Goal: Transaction & Acquisition: Obtain resource

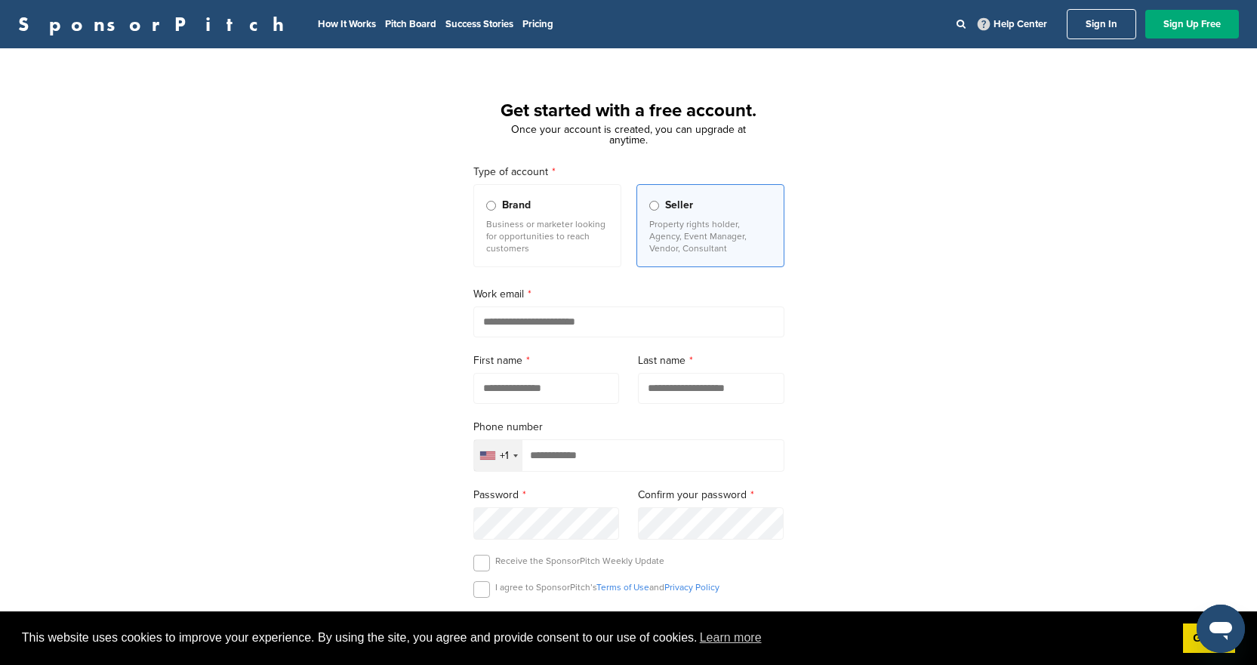
click at [517, 319] on input "email" at bounding box center [629, 322] width 311 height 31
type input "**********"
type input "*******"
type input "**********"
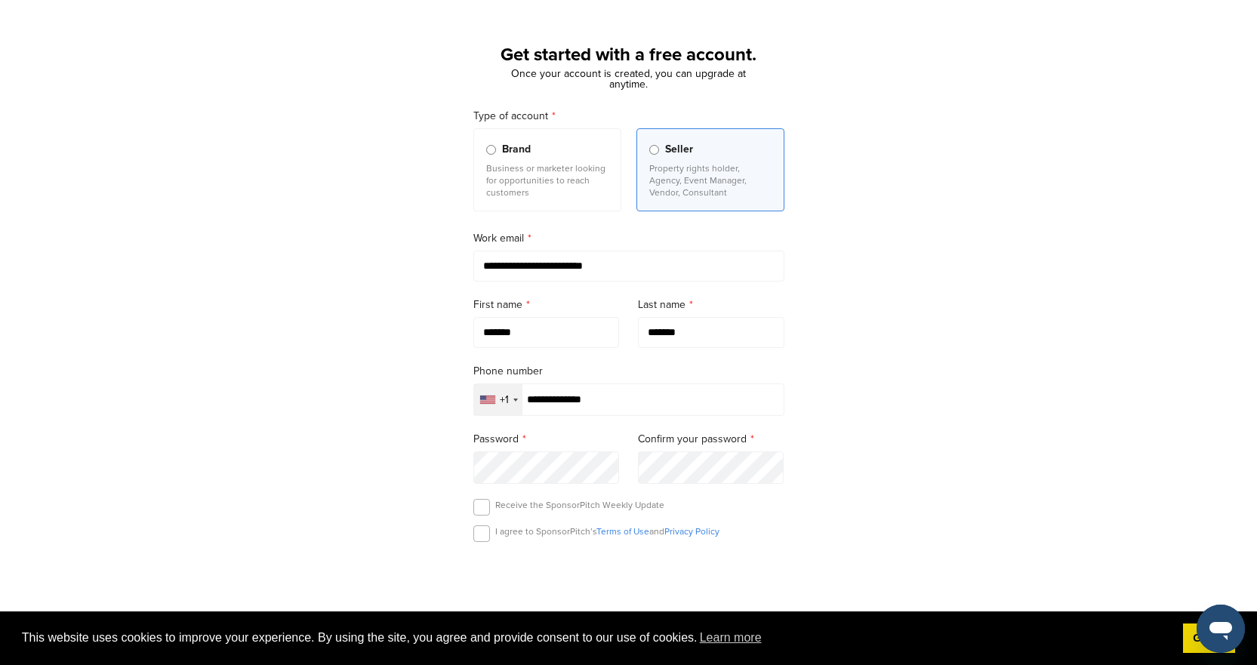
scroll to position [227, 0]
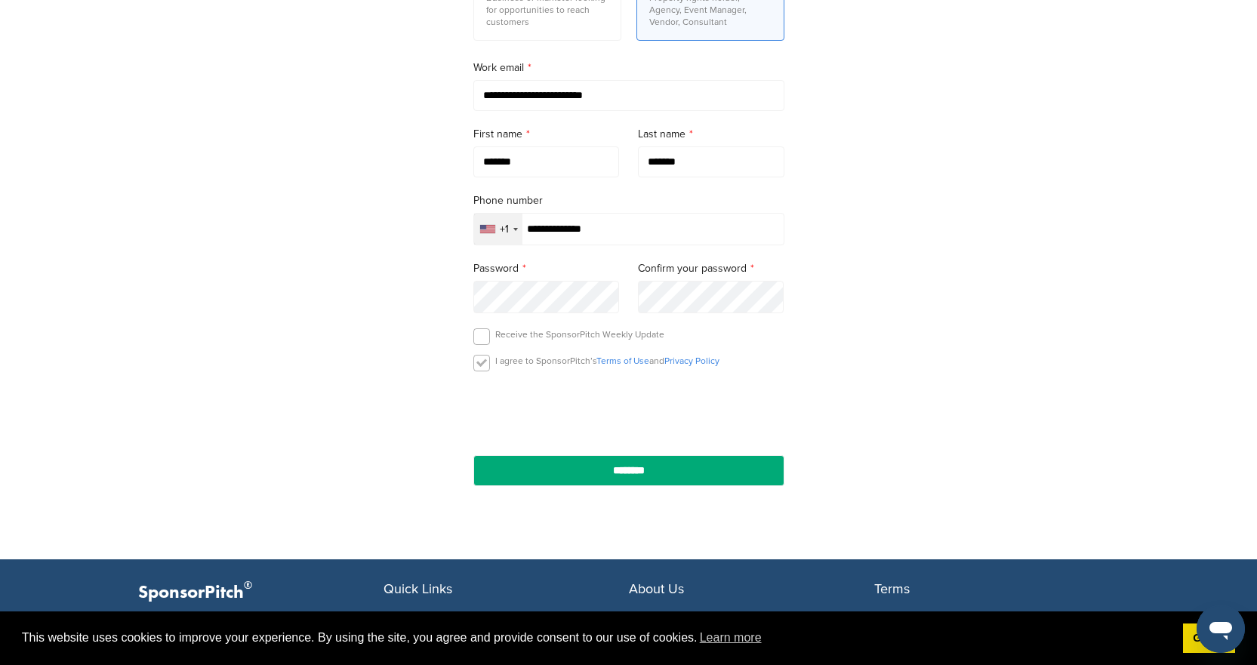
click at [488, 366] on label at bounding box center [482, 363] width 17 height 17
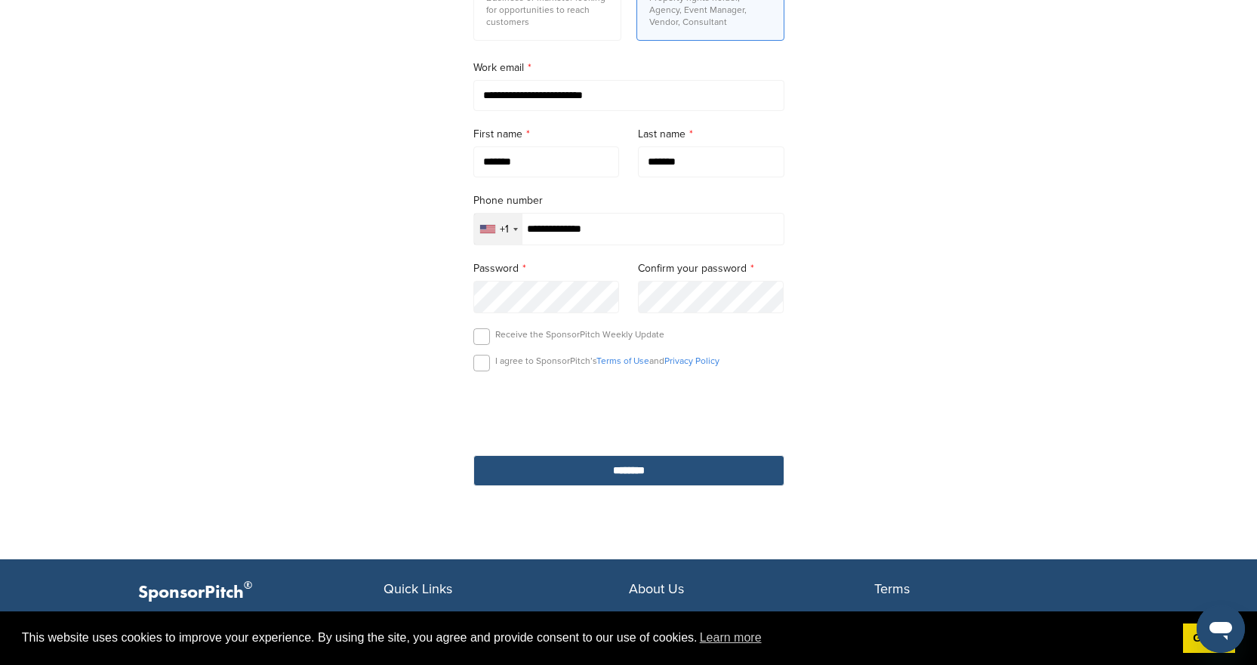
click at [609, 469] on input "********" at bounding box center [629, 470] width 311 height 31
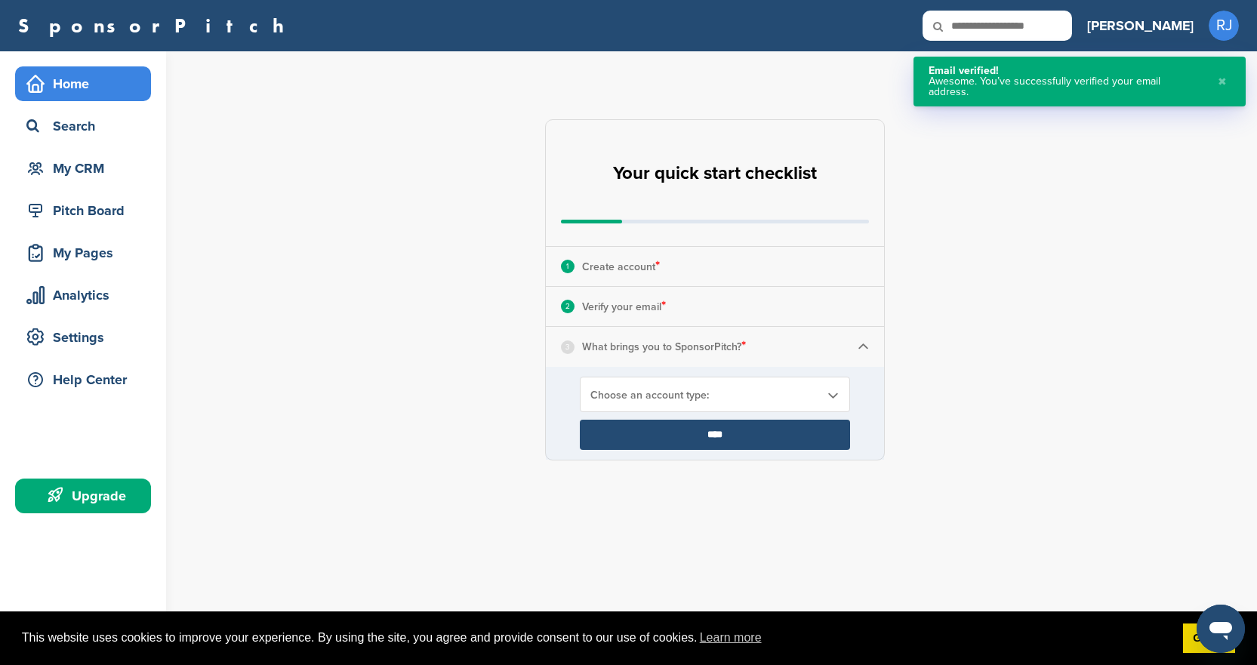
click at [870, 344] on div "3 What brings you to SponsorPitch? *" at bounding box center [715, 346] width 338 height 39
click at [833, 389] on b at bounding box center [833, 395] width 14 height 13
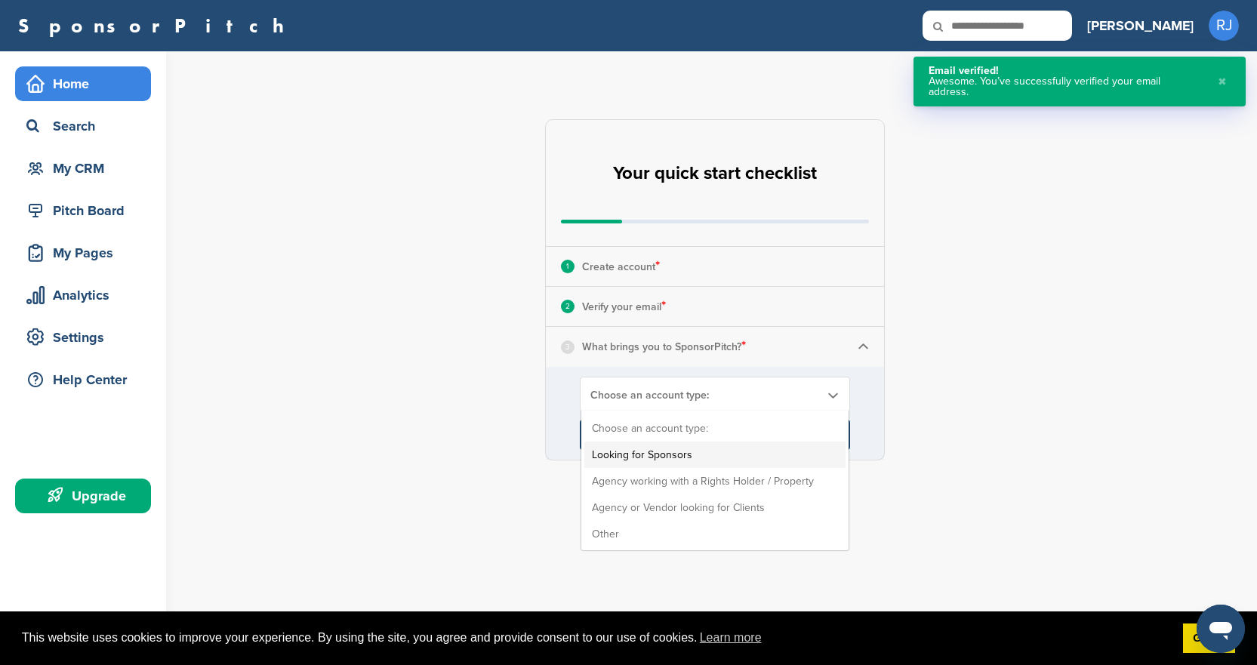
click at [715, 452] on li "Looking for Sponsors" at bounding box center [715, 455] width 261 height 26
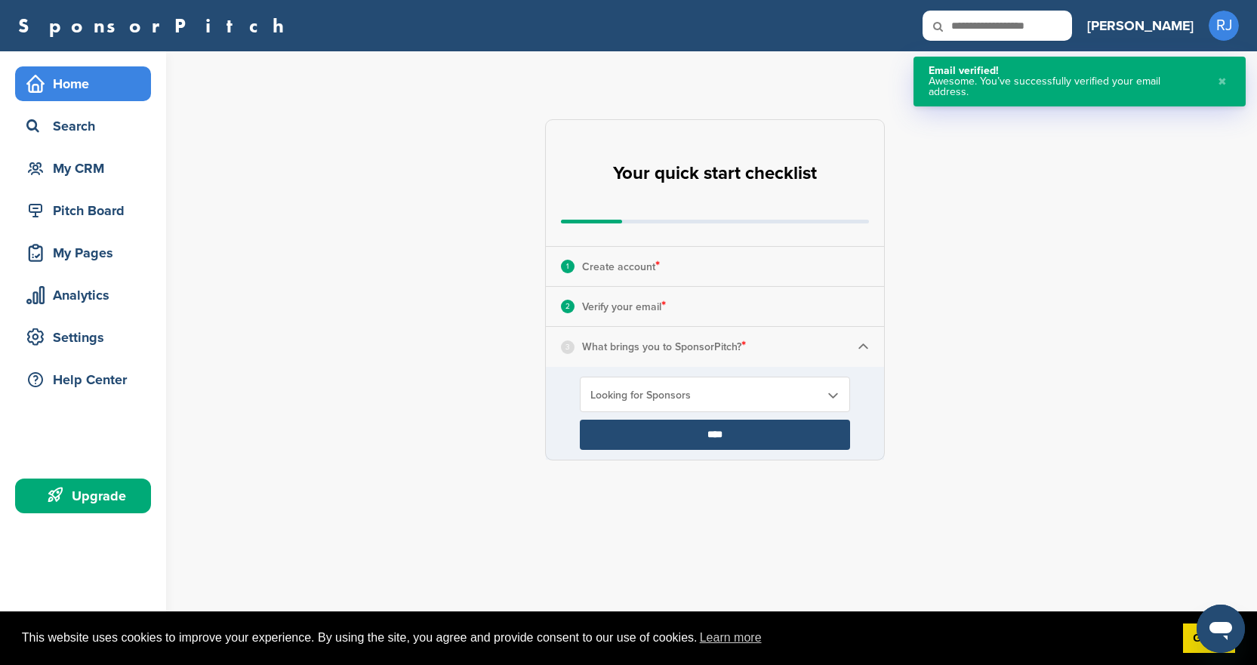
click at [726, 440] on input "****" at bounding box center [715, 435] width 270 height 30
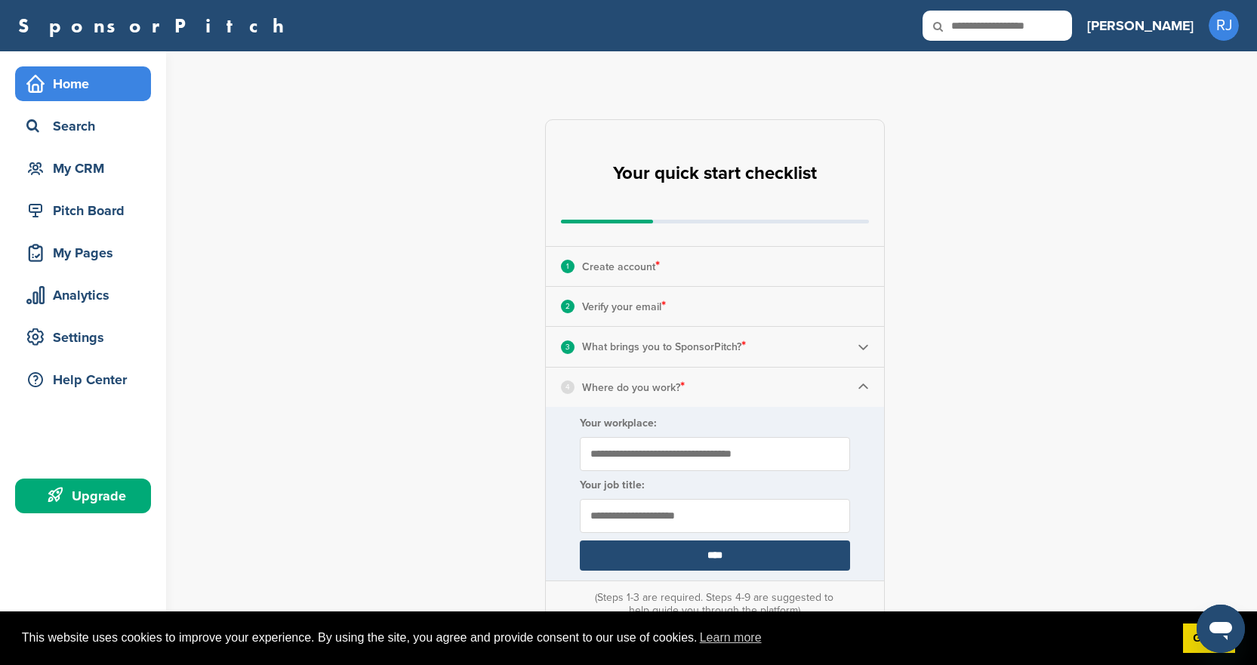
click at [646, 455] on input "Your workplace:" at bounding box center [715, 454] width 270 height 34
type input "**********"
type input "*********"
click at [717, 550] on input "****" at bounding box center [715, 556] width 270 height 30
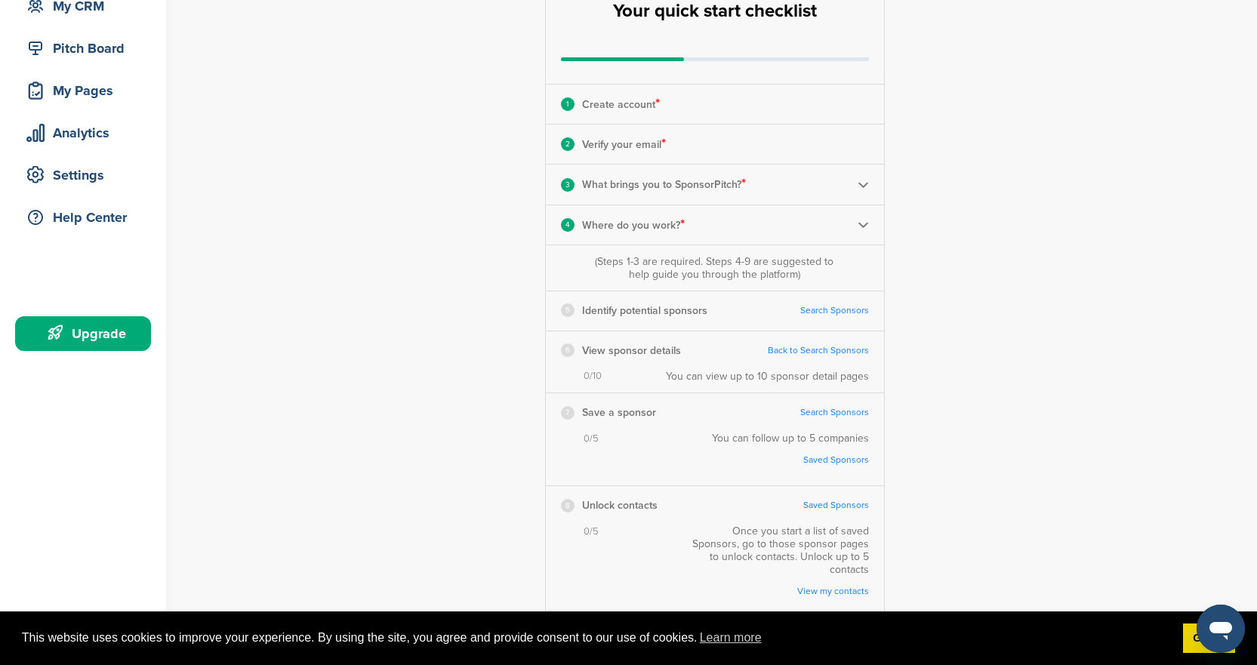
scroll to position [151, 0]
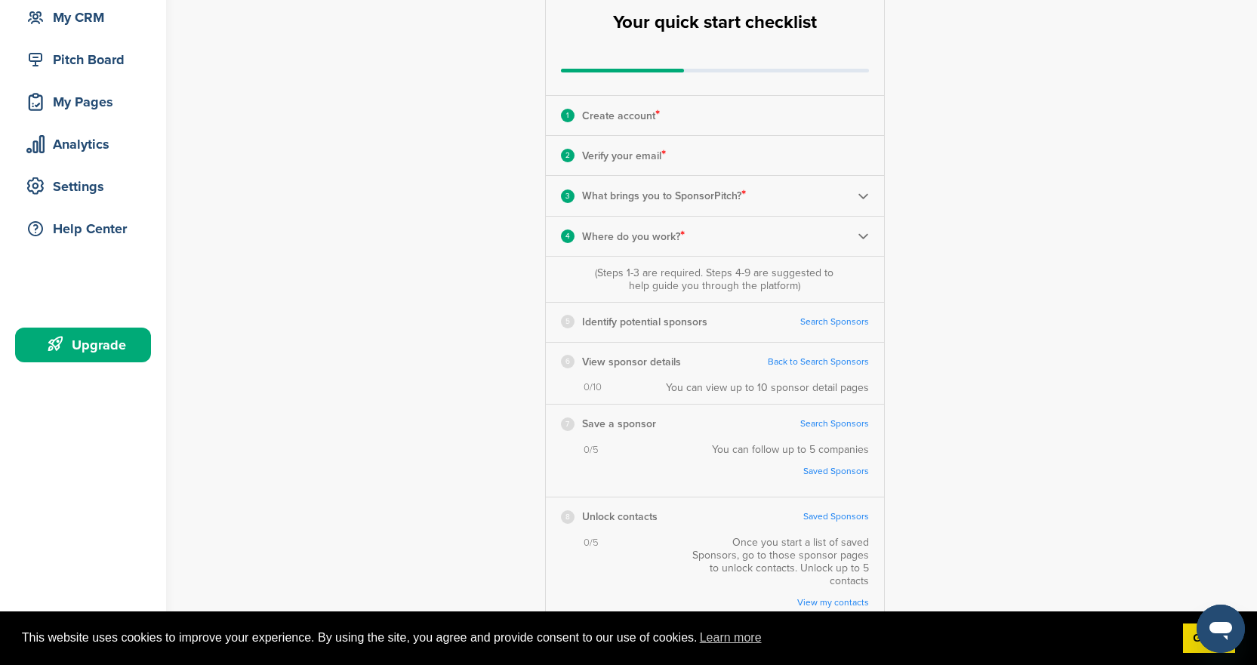
click at [814, 318] on link "Search Sponsors" at bounding box center [835, 321] width 69 height 11
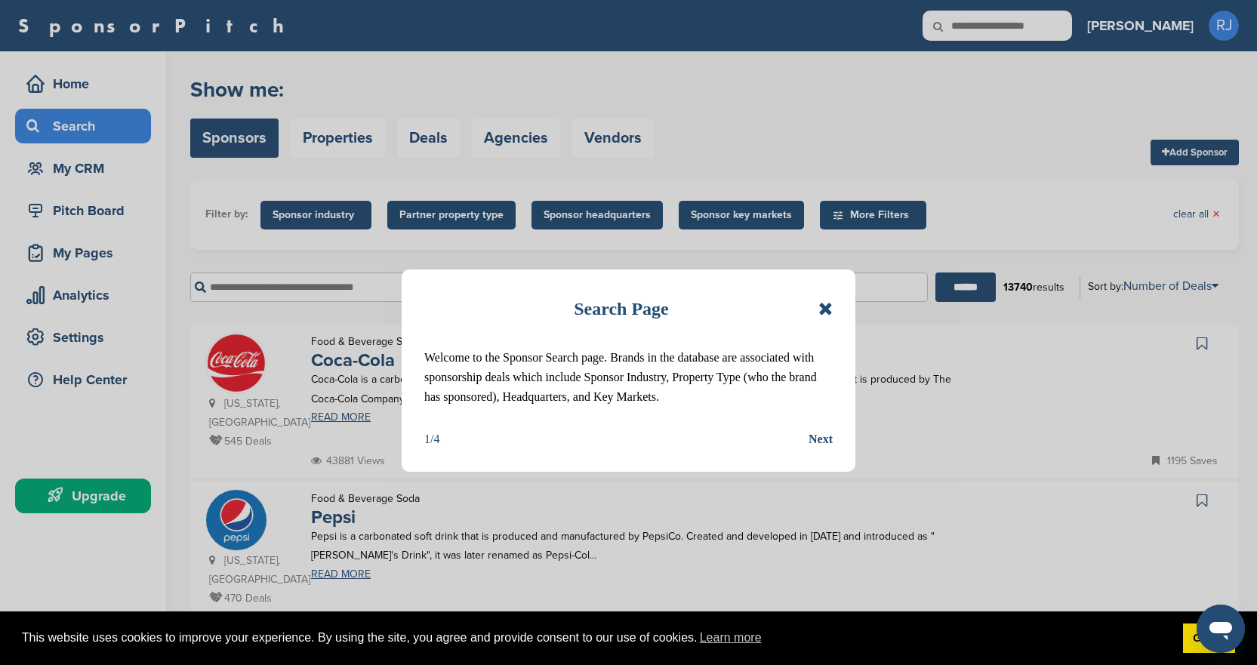
click at [825, 304] on icon at bounding box center [826, 309] width 14 height 18
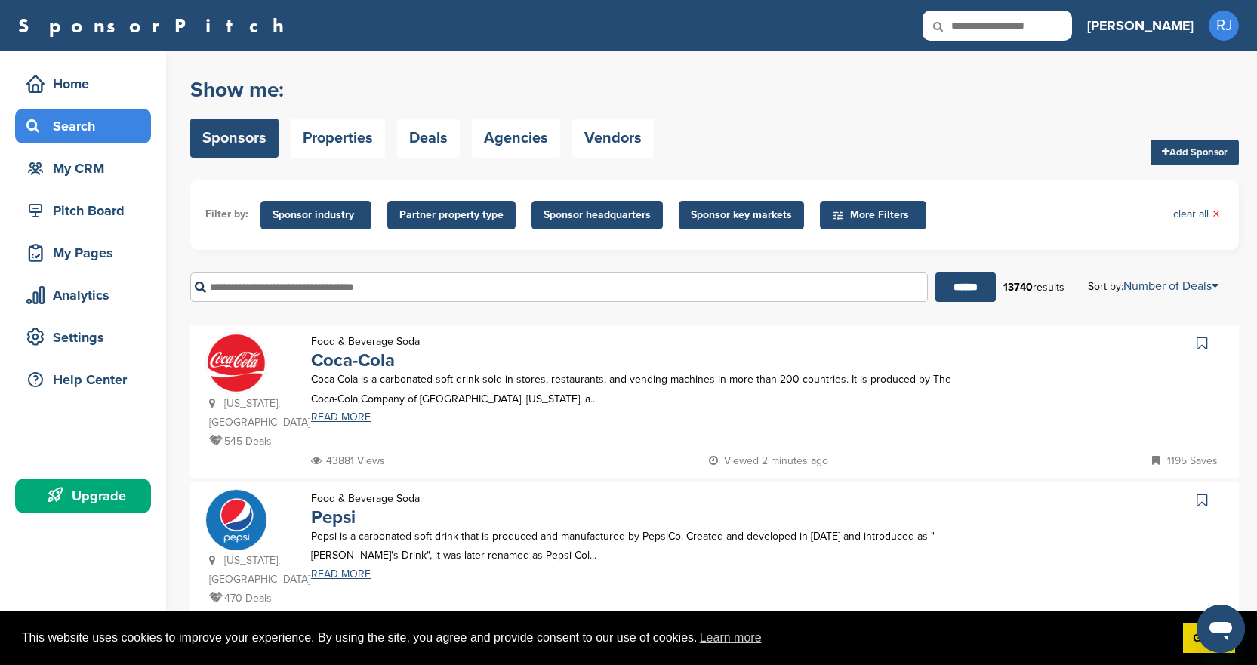
click at [590, 212] on span "Sponsor headquarters" at bounding box center [597, 215] width 107 height 17
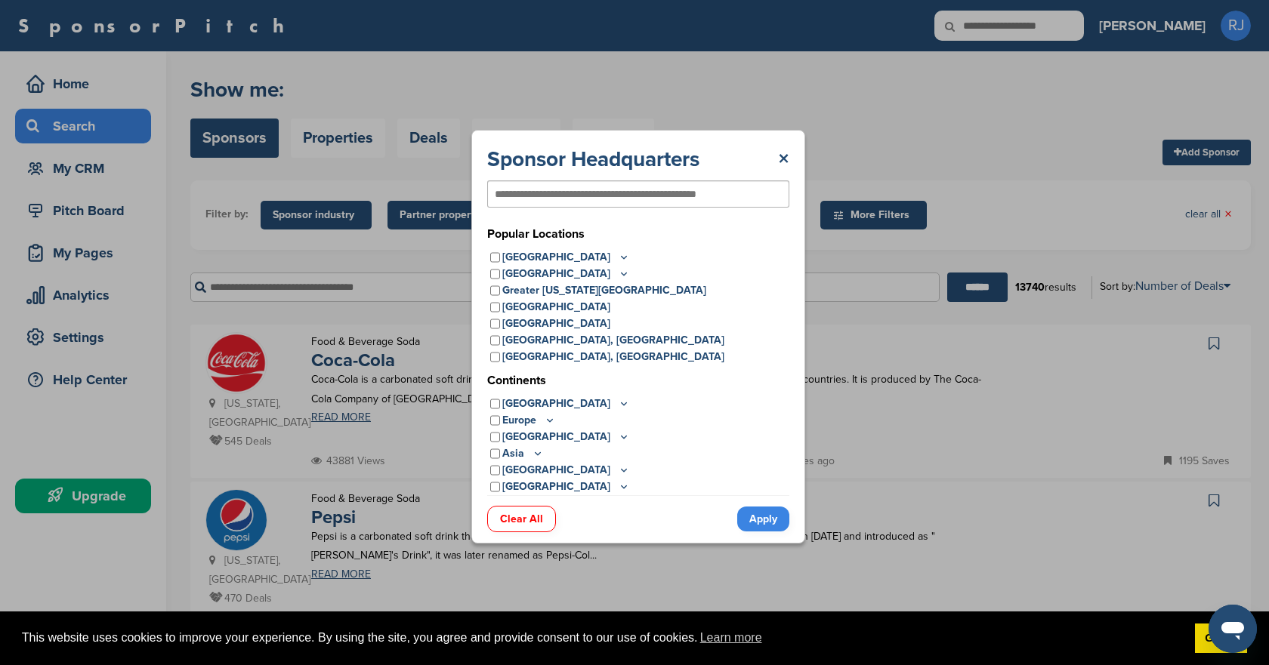
click at [618, 468] on icon at bounding box center [624, 470] width 12 height 13
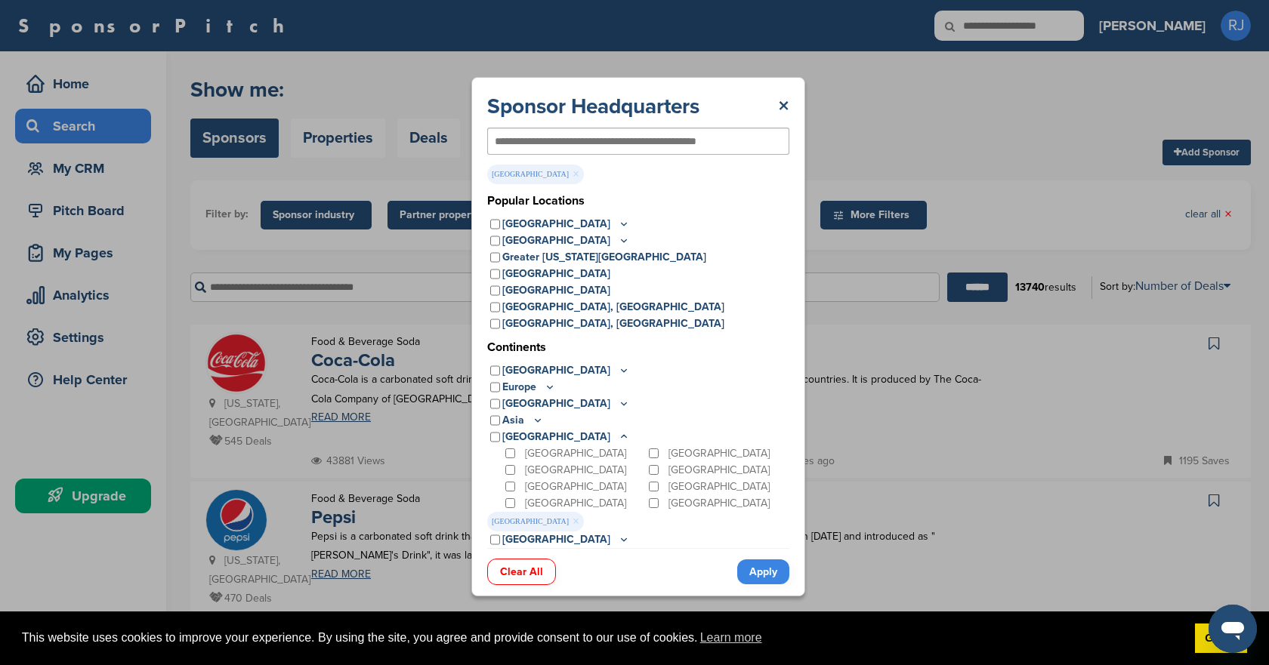
click at [759, 569] on link "Apply" at bounding box center [763, 572] width 52 height 25
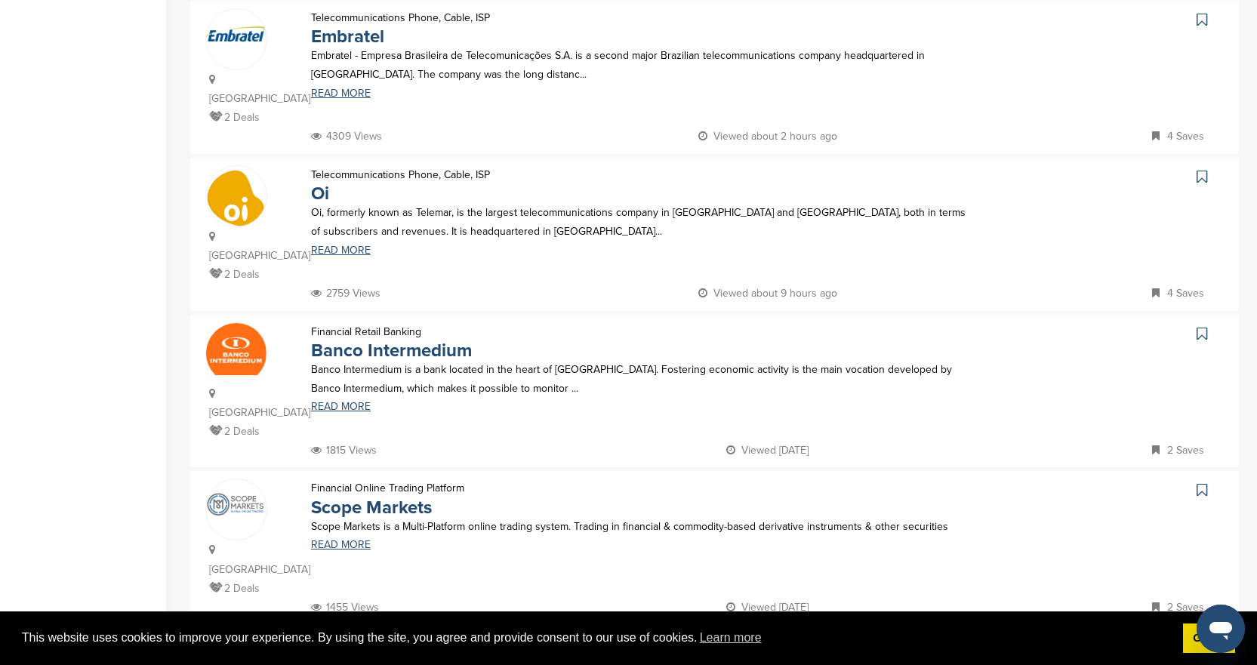
scroll to position [1284, 0]
click at [567, 627] on img at bounding box center [714, 655] width 507 height 57
click at [563, 627] on img at bounding box center [714, 655] width 507 height 57
click at [942, 627] on img at bounding box center [714, 655] width 507 height 57
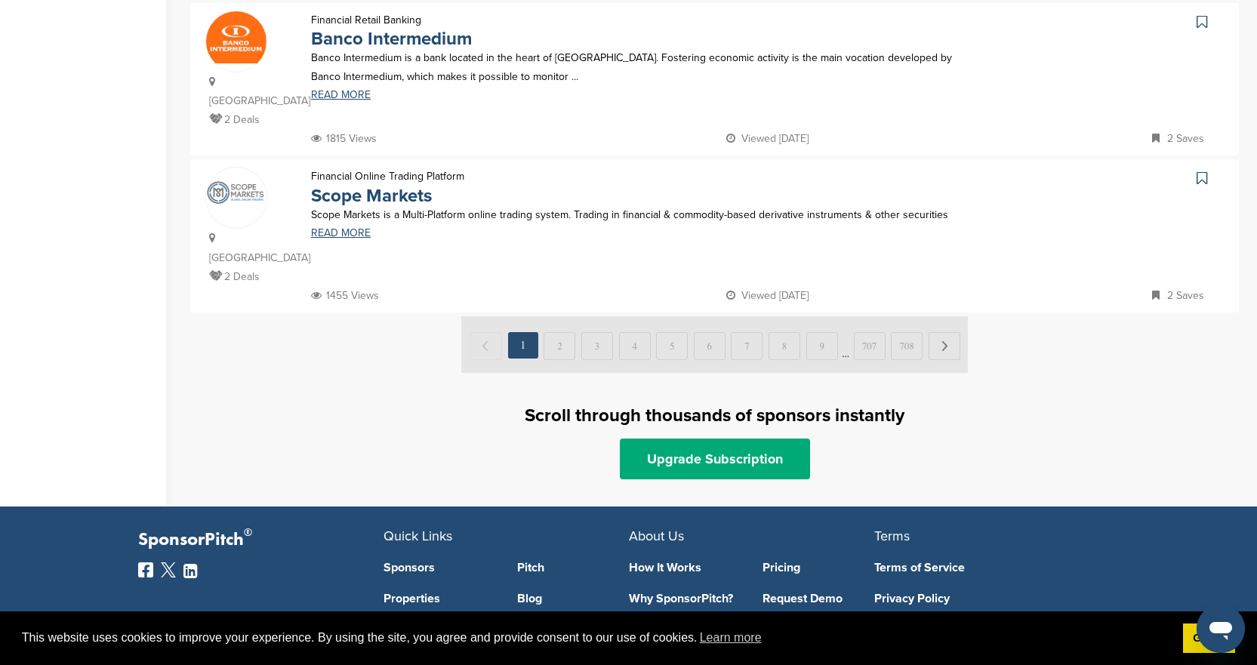
scroll to position [1519, 0]
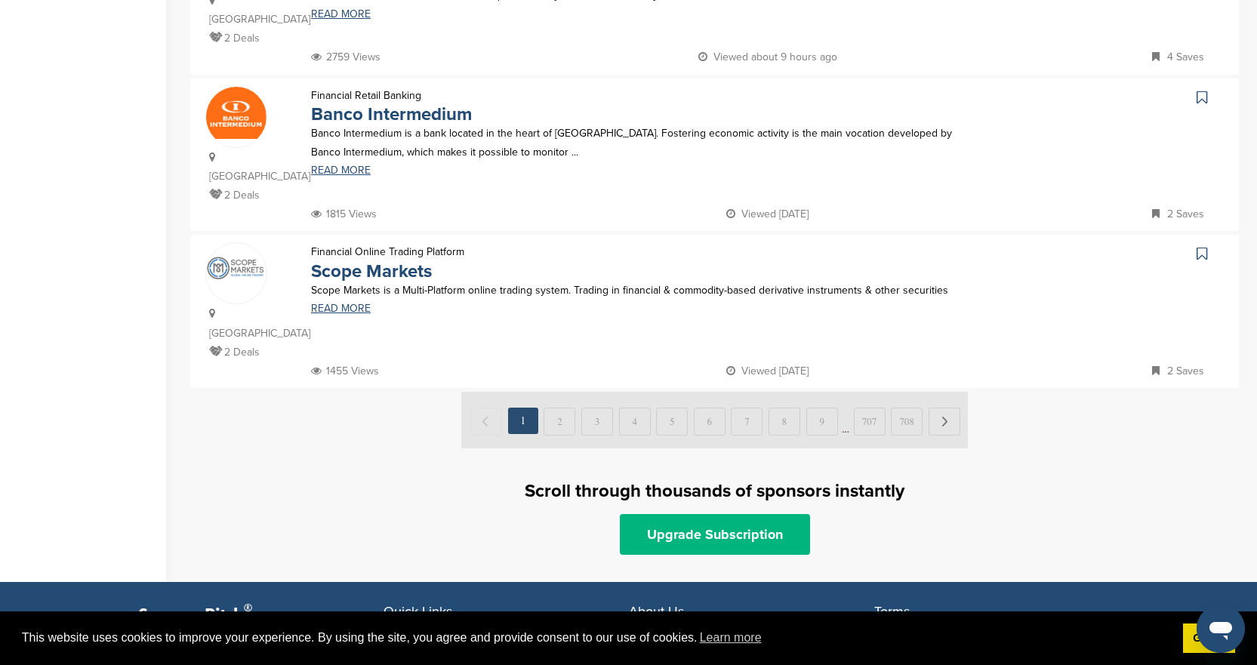
click at [724, 514] on link "Upgrade Subscription" at bounding box center [715, 534] width 190 height 41
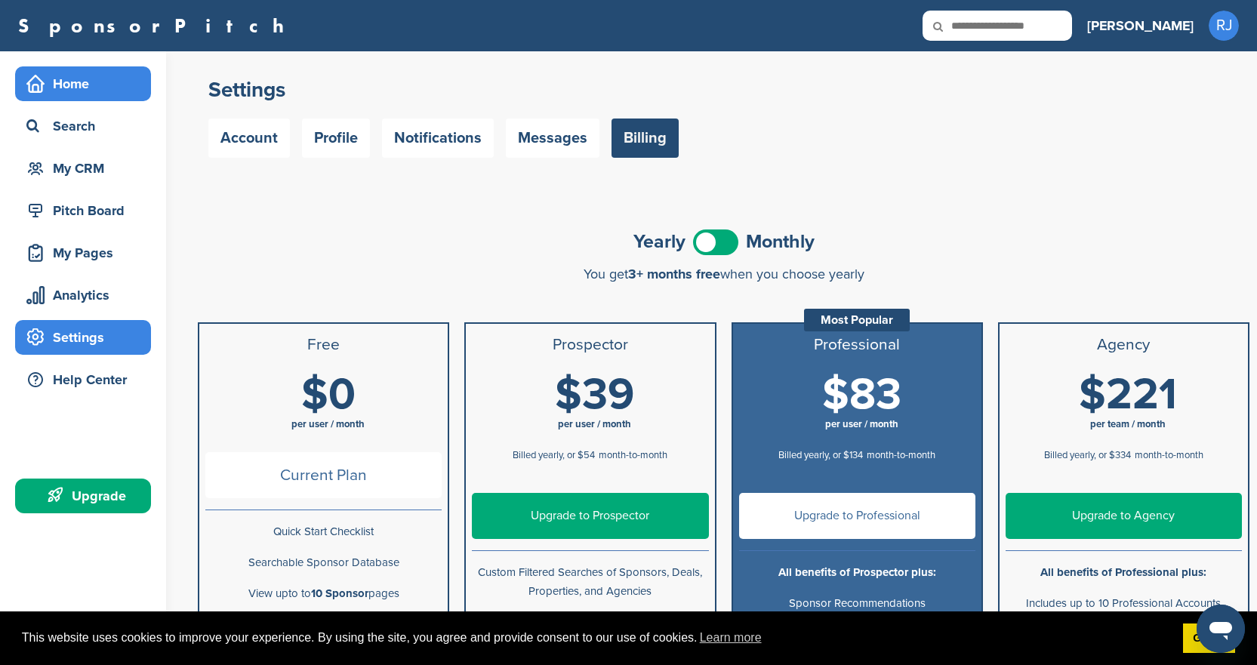
click at [86, 84] on div "Home" at bounding box center [87, 83] width 128 height 27
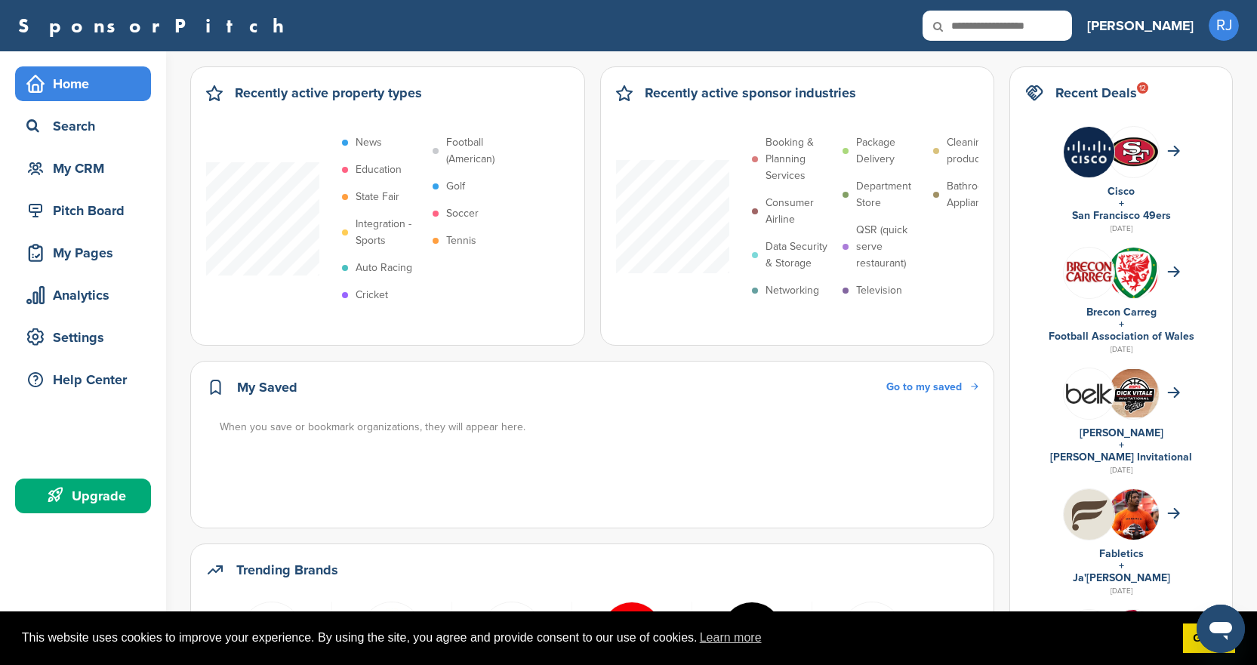
click at [372, 261] on p "Auto Racing" at bounding box center [384, 268] width 57 height 17
click at [374, 266] on p "Auto Racing" at bounding box center [384, 268] width 57 height 17
click at [375, 266] on p "Auto Racing" at bounding box center [384, 268] width 57 height 17
click at [1055, 29] on input "text" at bounding box center [998, 26] width 150 height 30
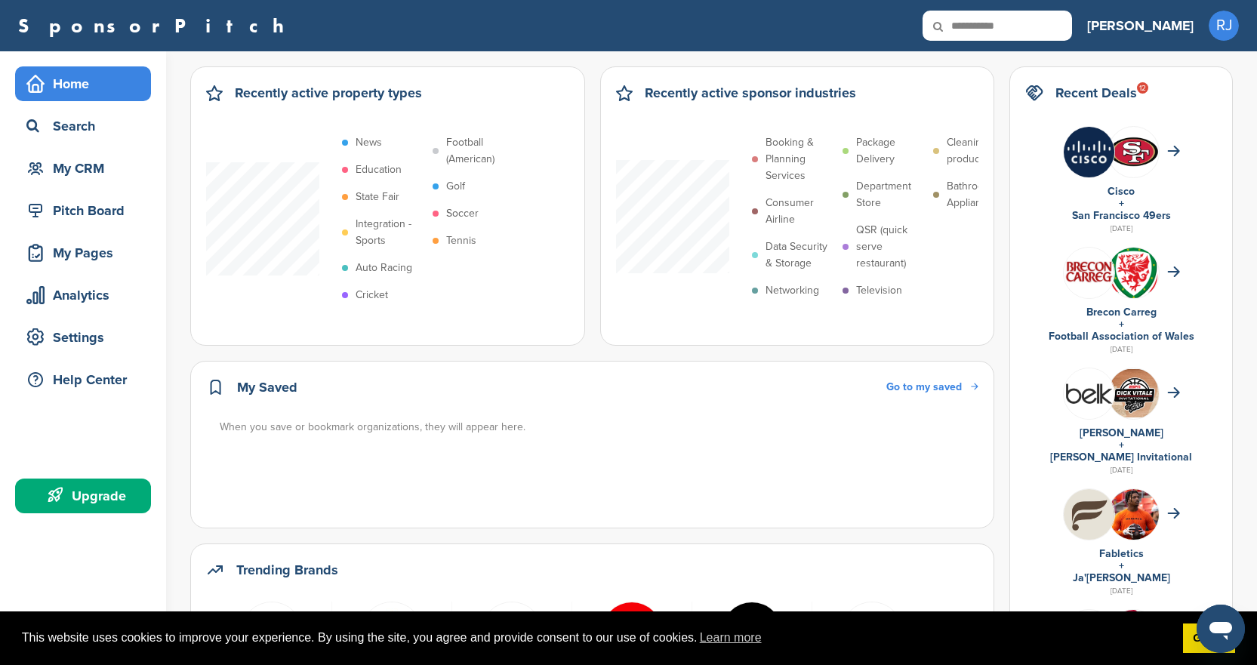
type input "**********"
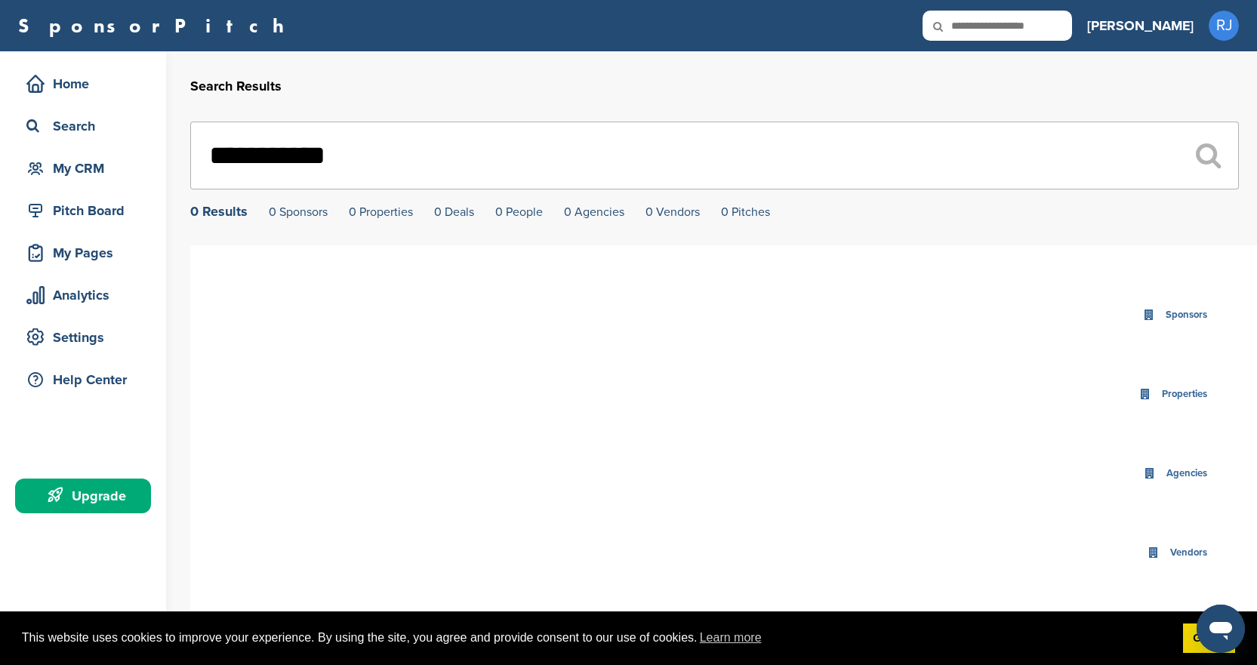
drag, startPoint x: 370, startPoint y: 159, endPoint x: 163, endPoint y: 162, distance: 206.9
click at [163, 162] on div "**********" at bounding box center [628, 434] width 1257 height 767
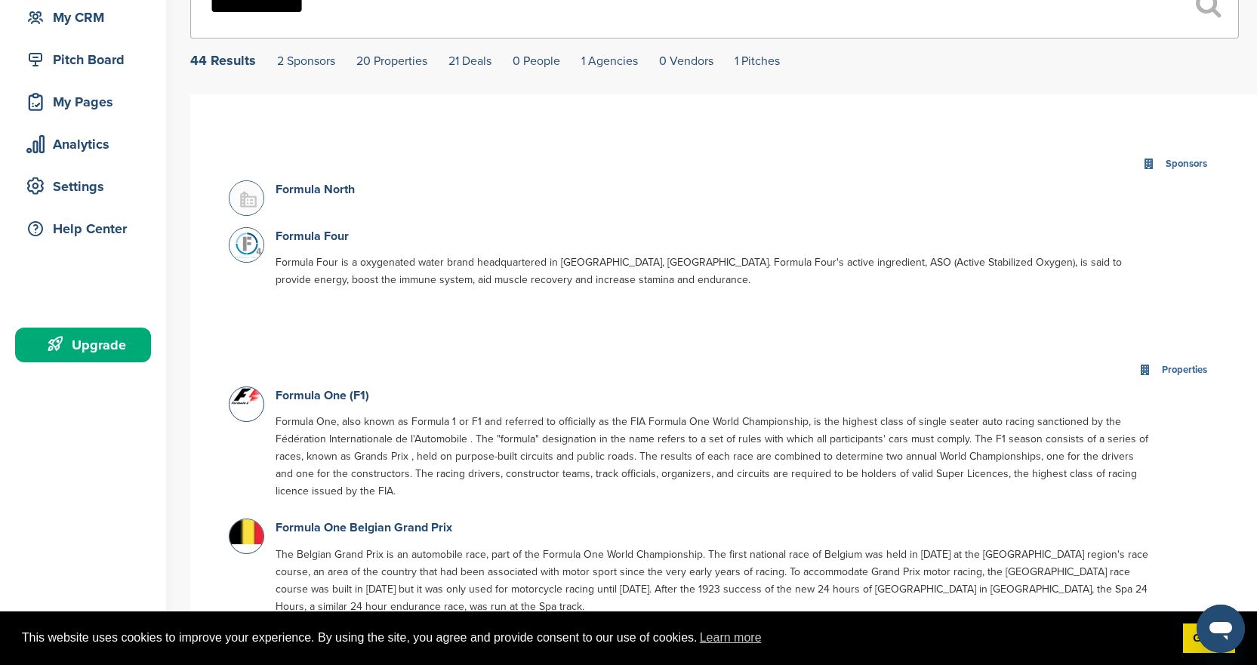
scroll to position [227, 0]
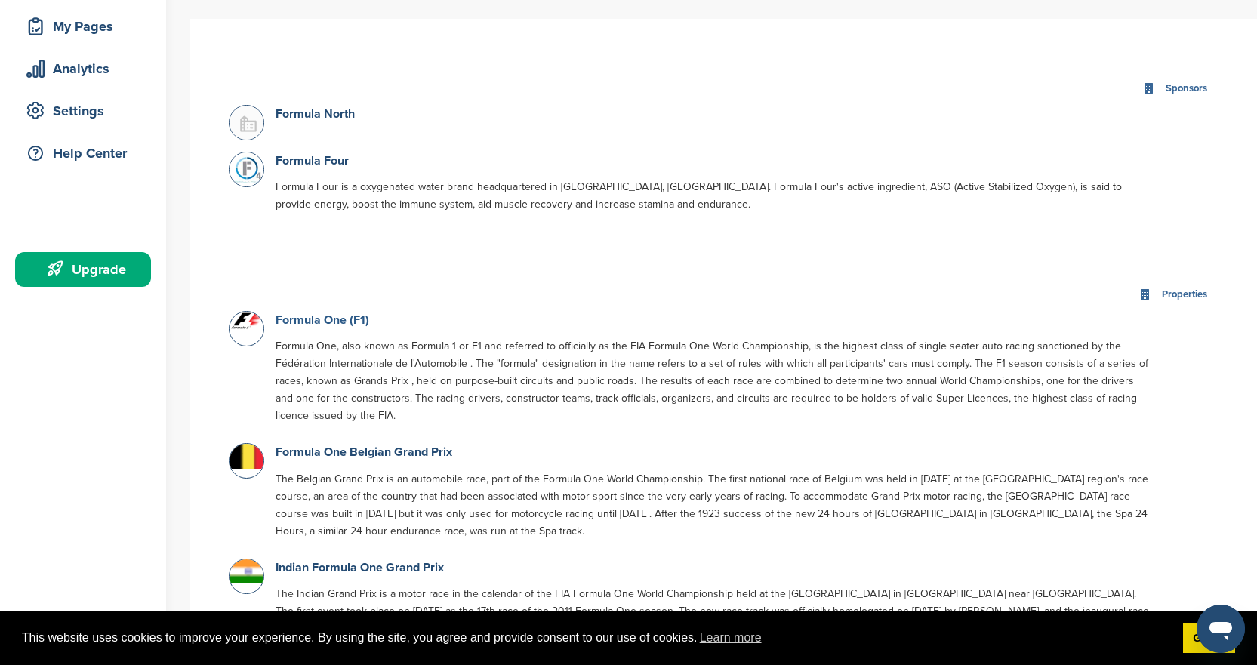
type input "*********"
click at [313, 320] on link "Formula One (F1)" at bounding box center [323, 320] width 94 height 15
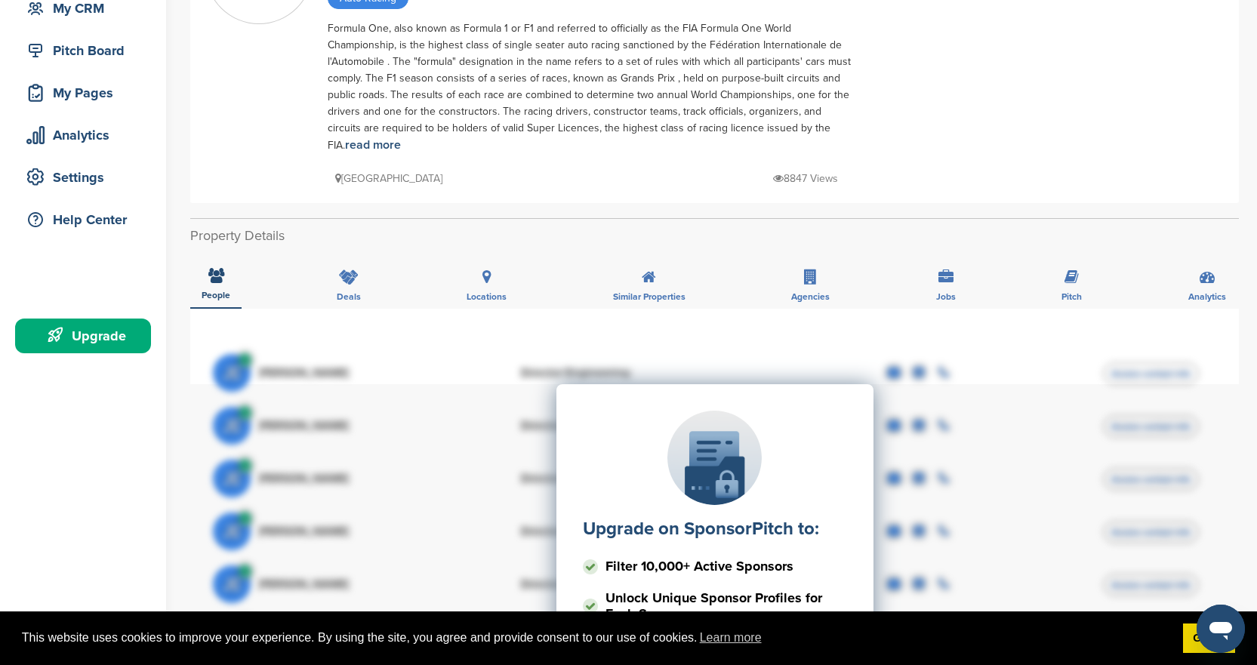
scroll to position [76, 0]
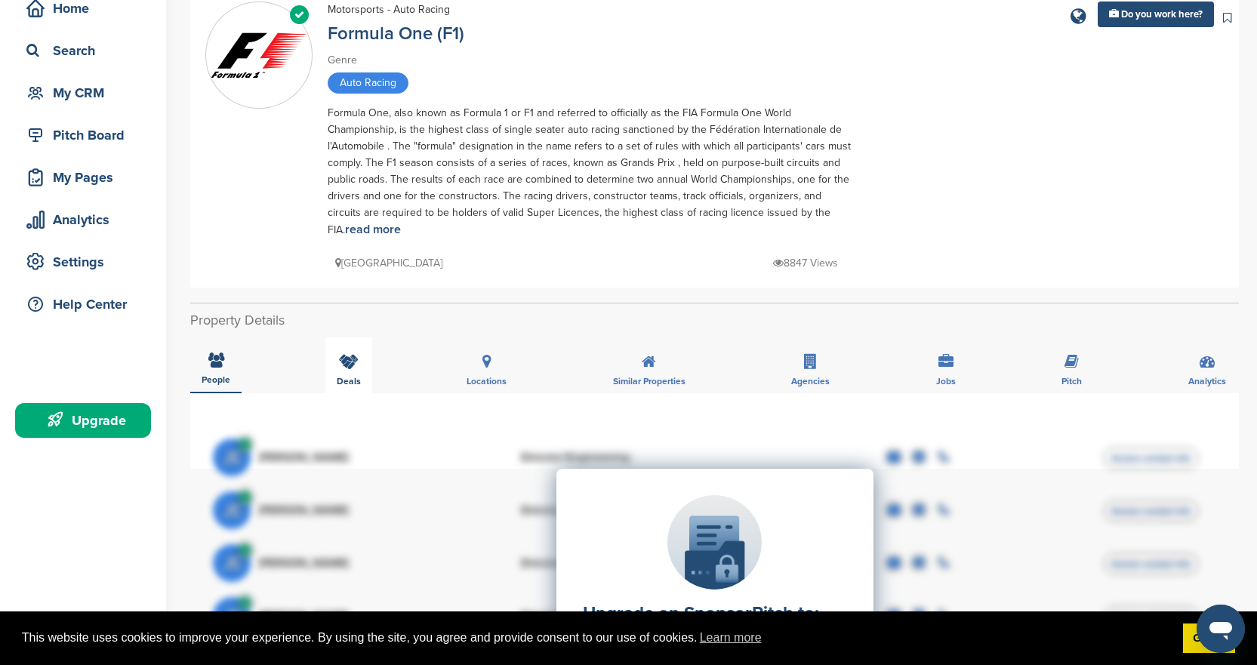
click at [353, 354] on icon at bounding box center [349, 361] width 20 height 15
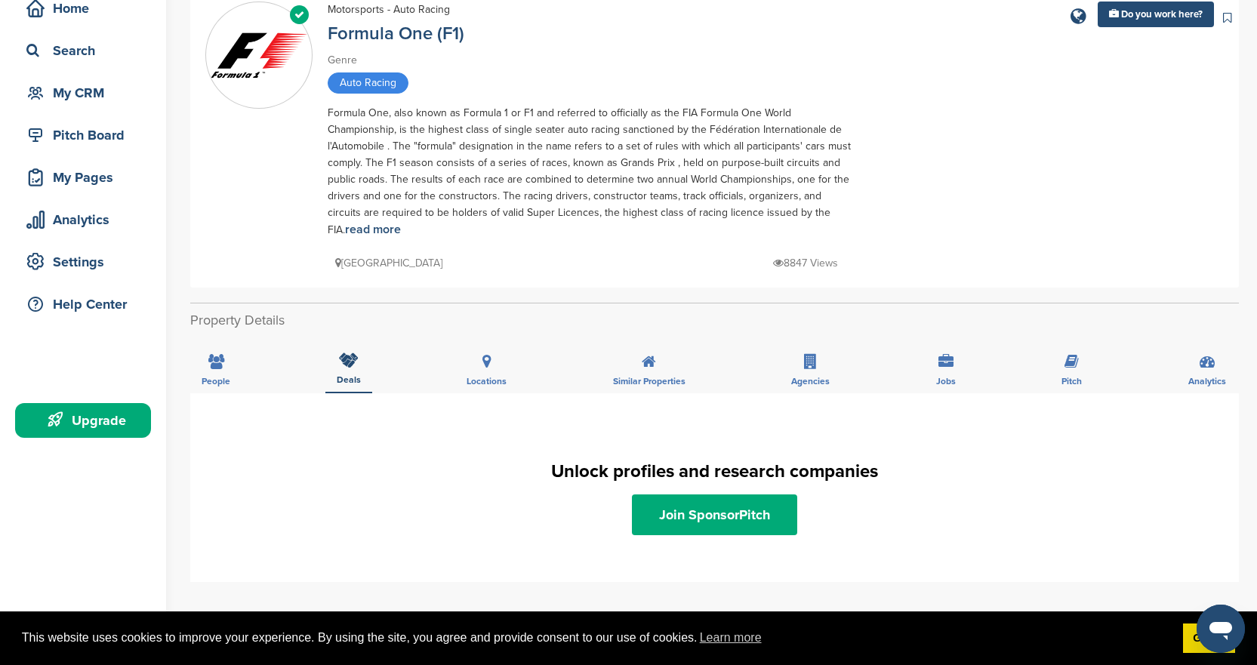
scroll to position [0, 0]
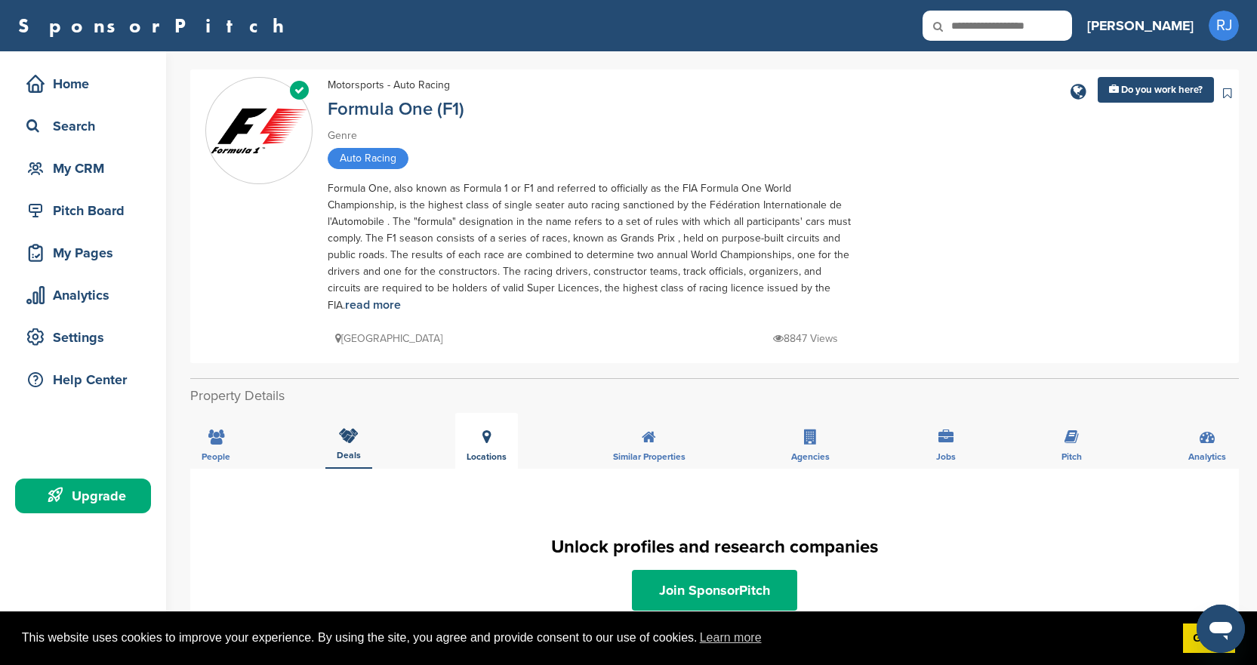
click at [486, 430] on icon at bounding box center [487, 437] width 8 height 15
click at [642, 430] on icon at bounding box center [649, 437] width 14 height 15
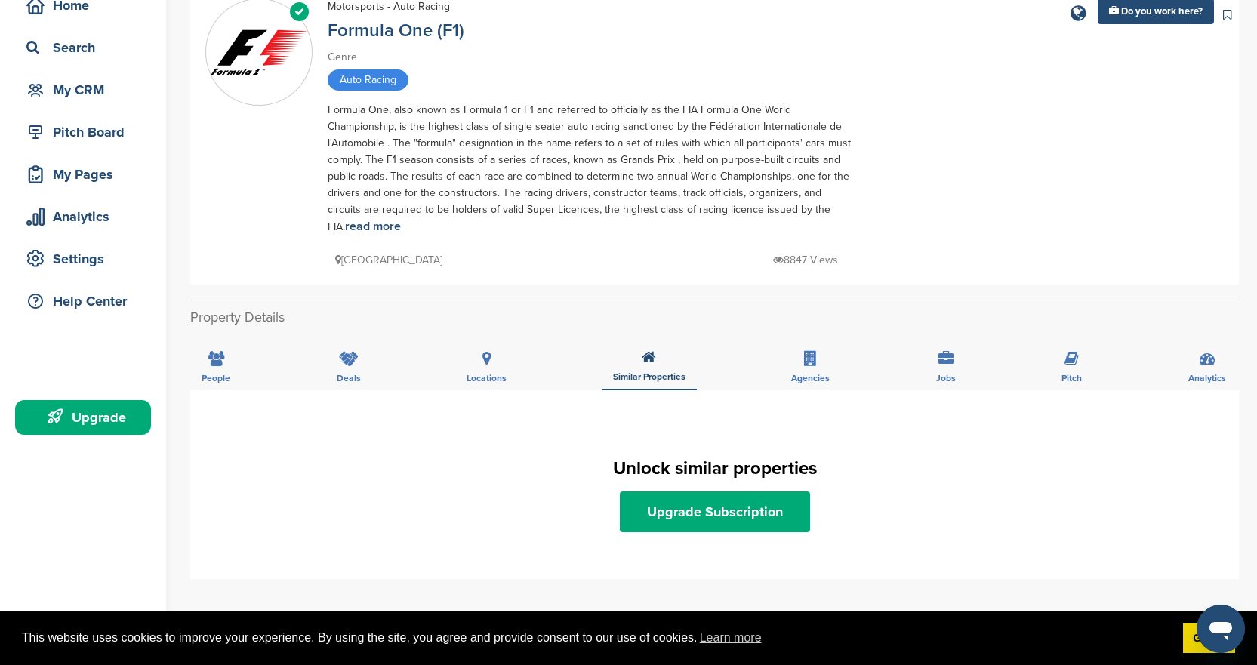
scroll to position [76, 0]
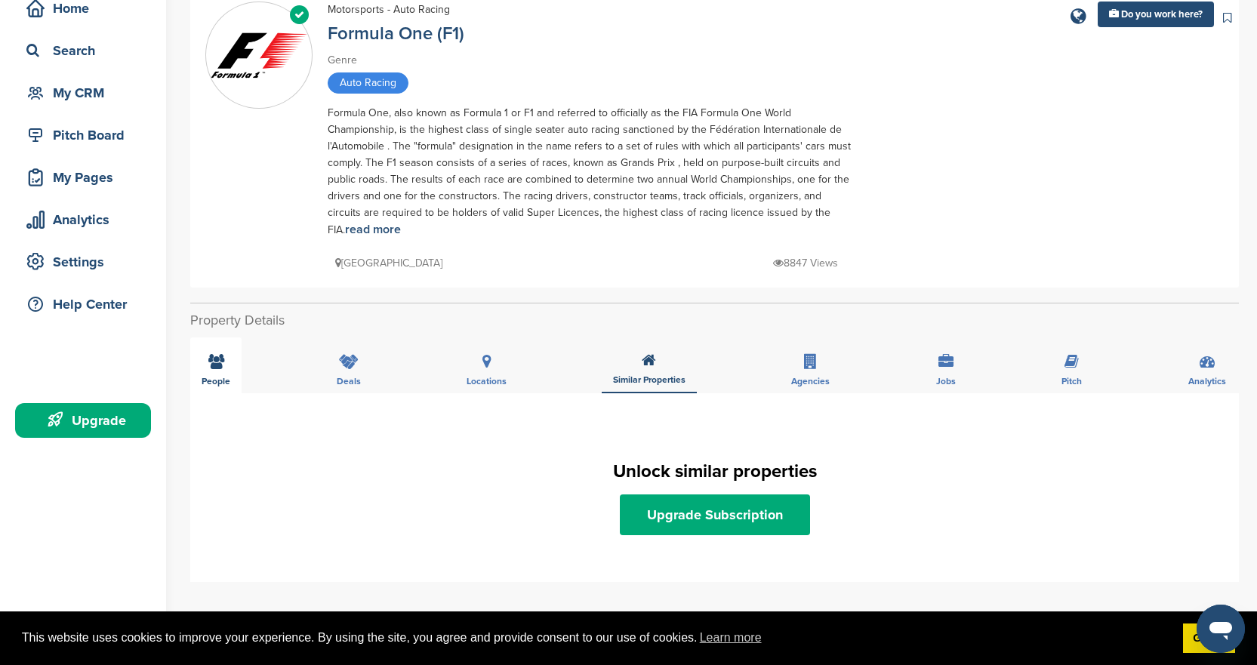
click at [236, 338] on div "People" at bounding box center [215, 366] width 51 height 56
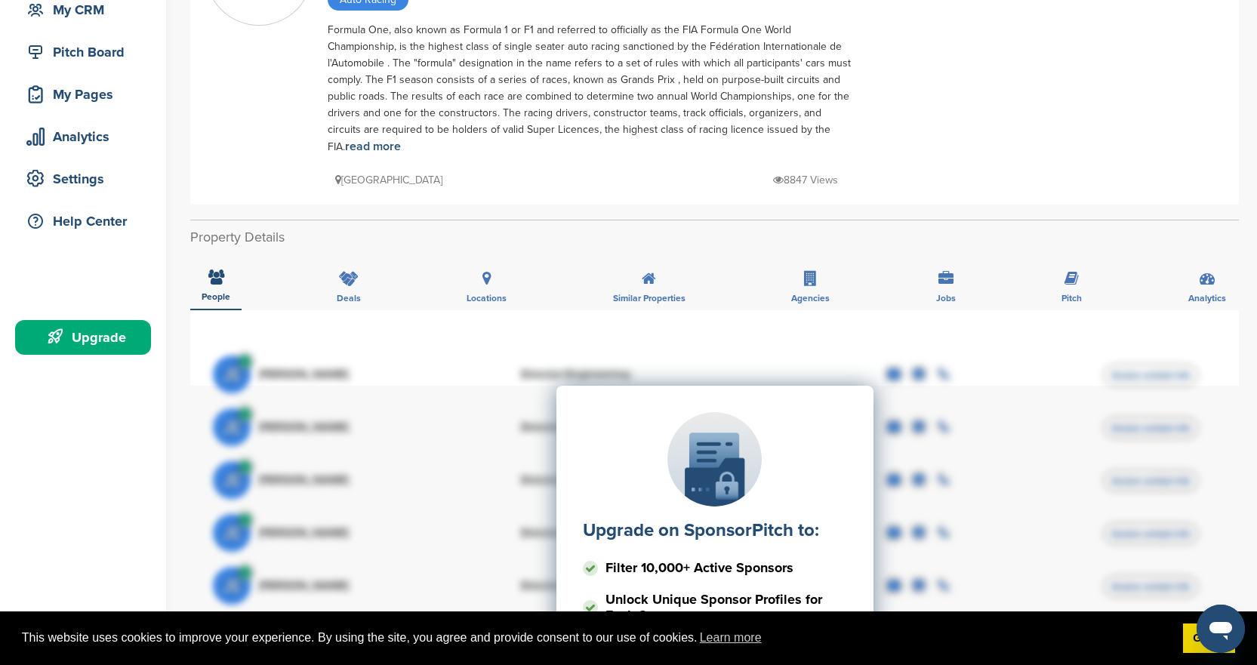
scroll to position [151, 0]
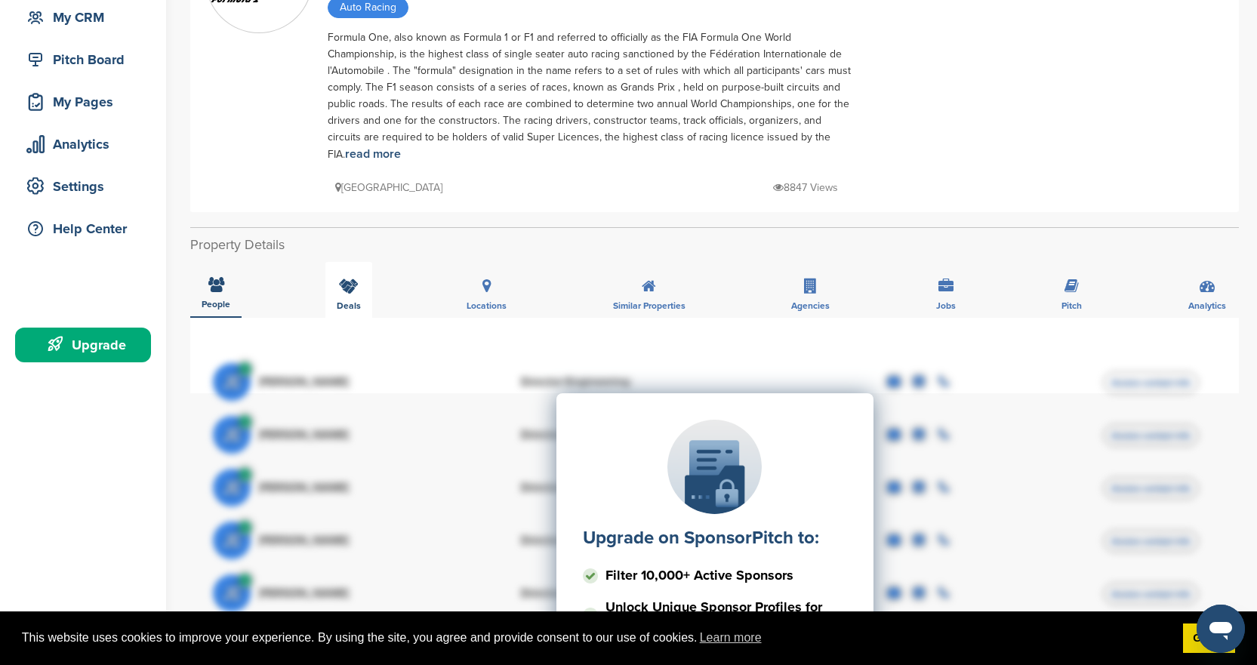
click at [342, 280] on div "Deals" at bounding box center [348, 290] width 47 height 56
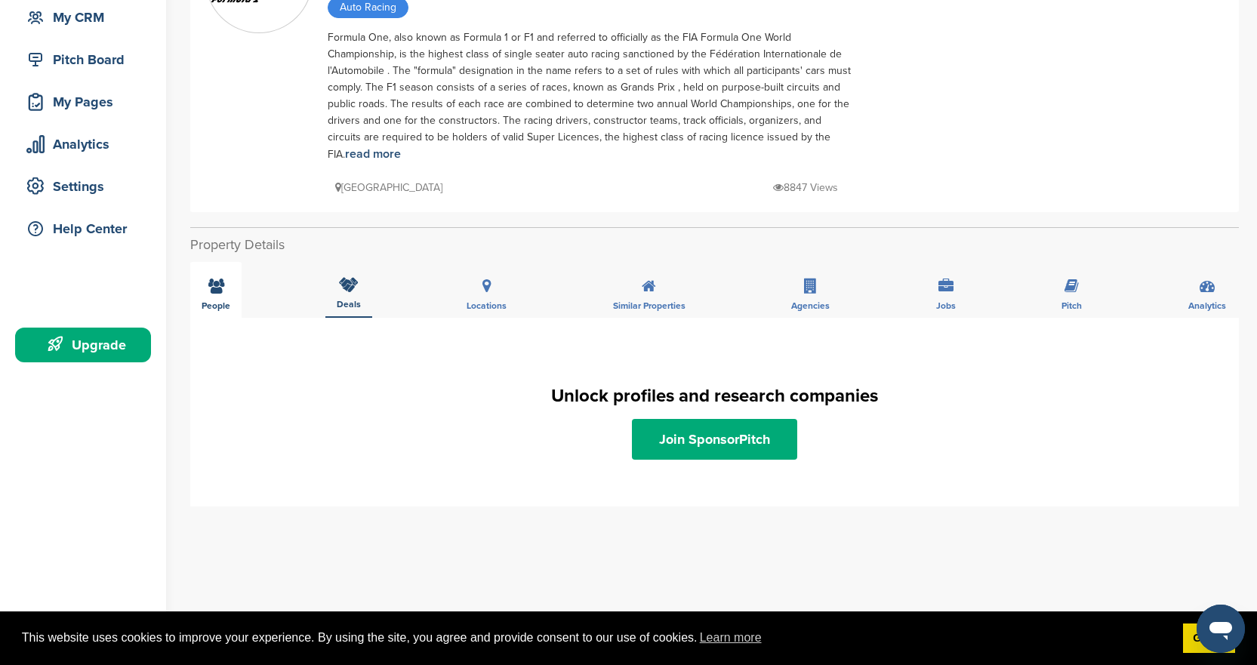
click at [233, 285] on div "People" at bounding box center [215, 290] width 51 height 56
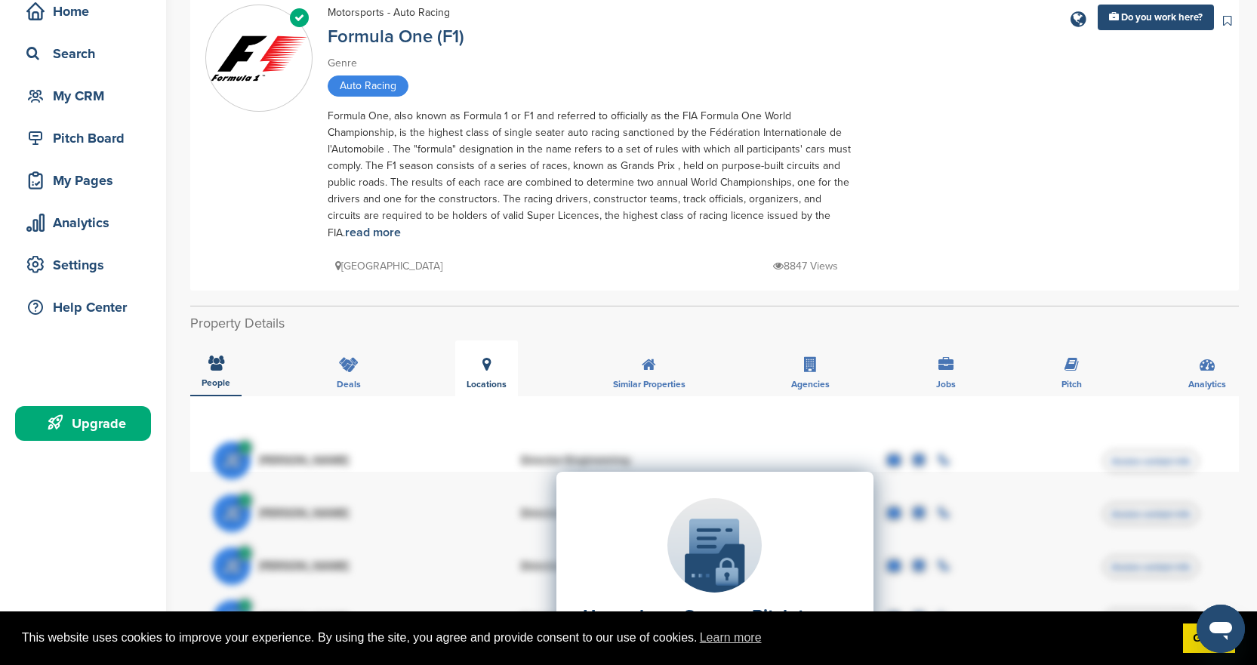
scroll to position [0, 0]
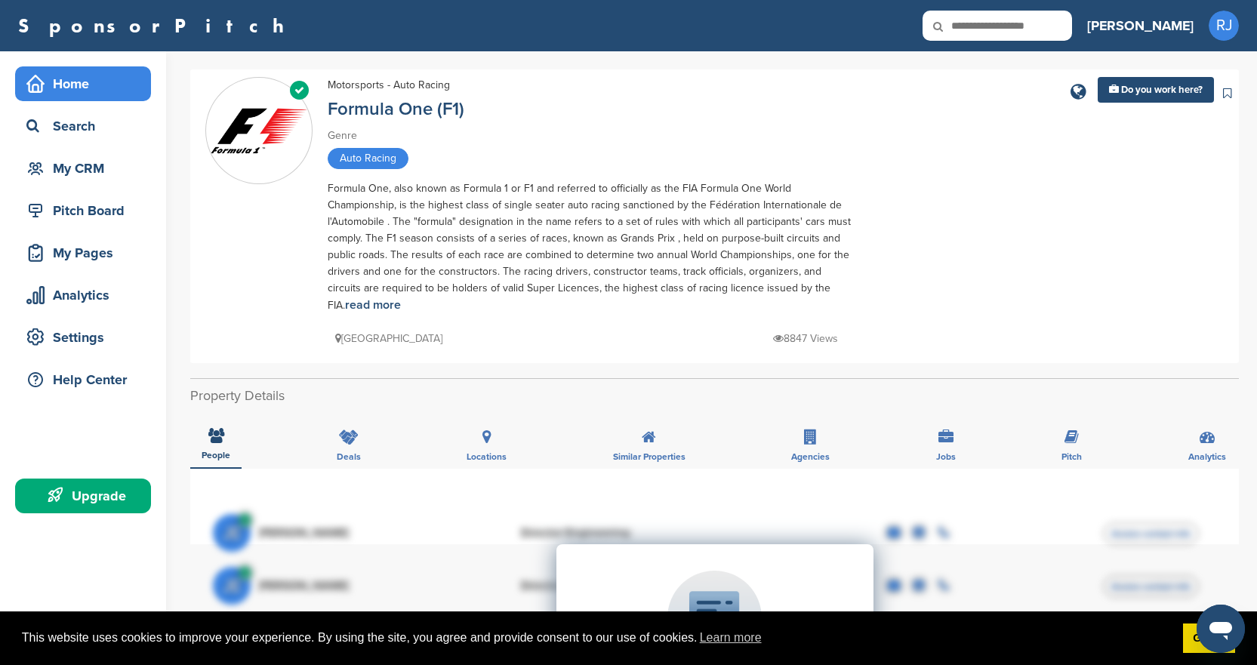
click at [45, 93] on div "Home" at bounding box center [87, 83] width 128 height 27
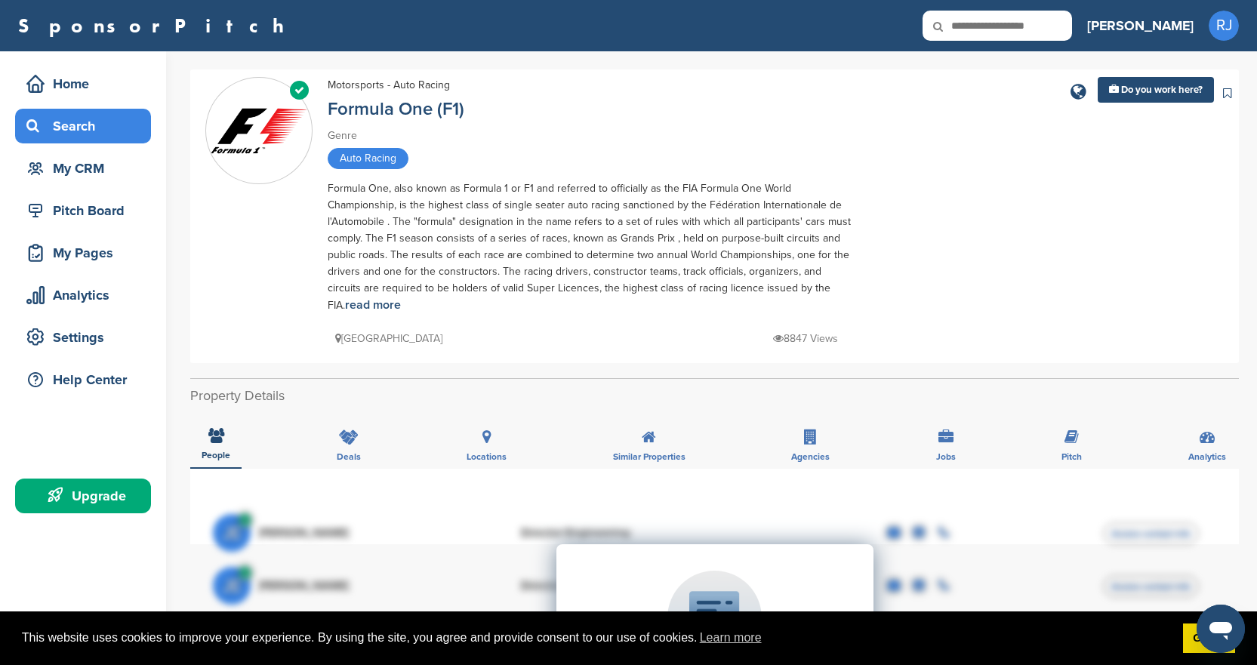
click at [104, 115] on div "Search" at bounding box center [87, 126] width 128 height 27
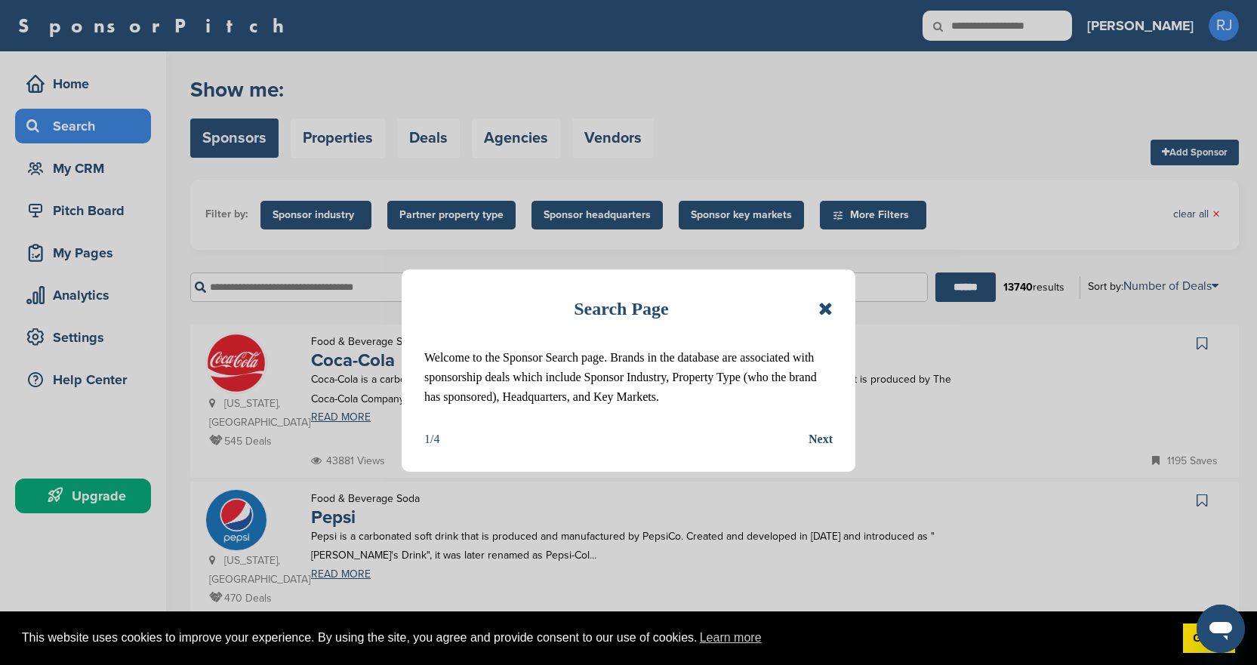
click at [829, 312] on icon at bounding box center [826, 309] width 14 height 18
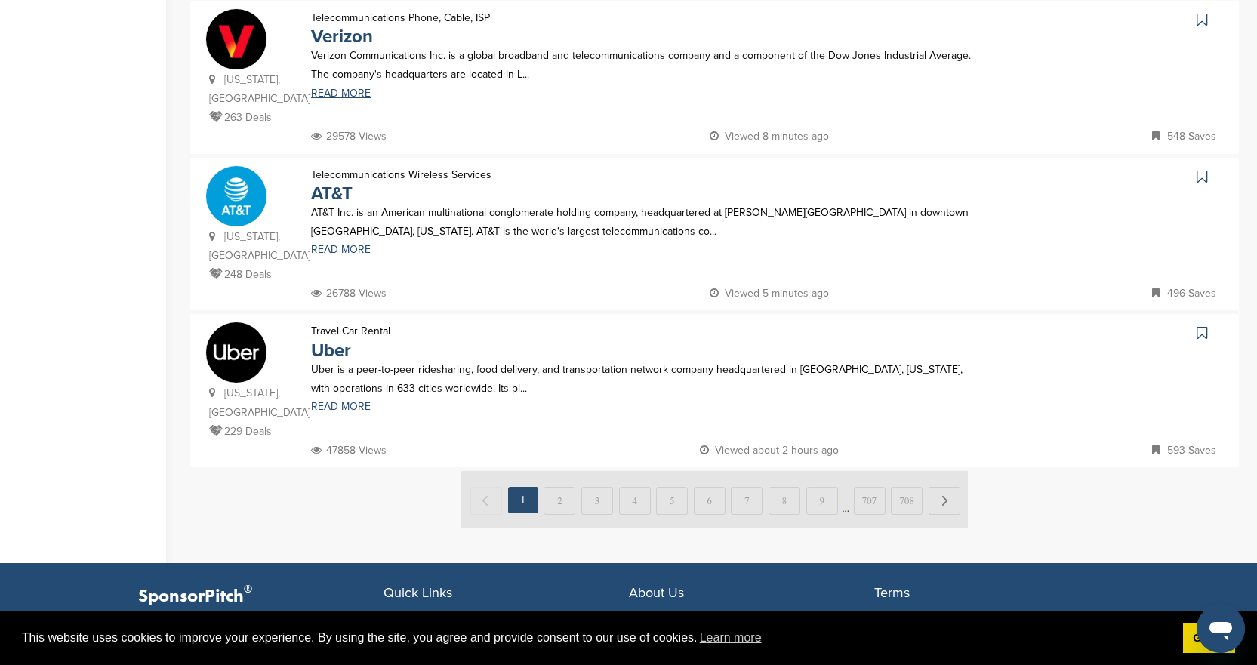
scroll to position [1510, 0]
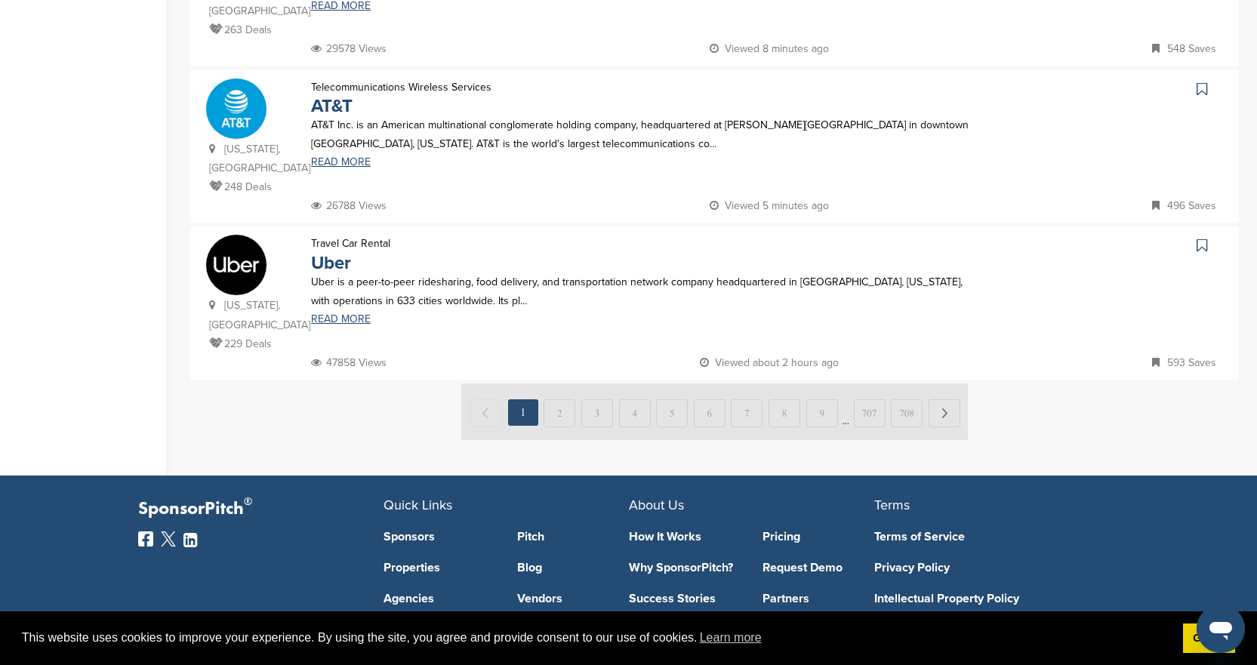
click at [327, 234] on div "Travel Car Rental Uber Uber is a peer-to-peer ridesharing, food delivery, and t…" at bounding box center [644, 293] width 696 height 119
click at [233, 235] on img at bounding box center [236, 265] width 60 height 60
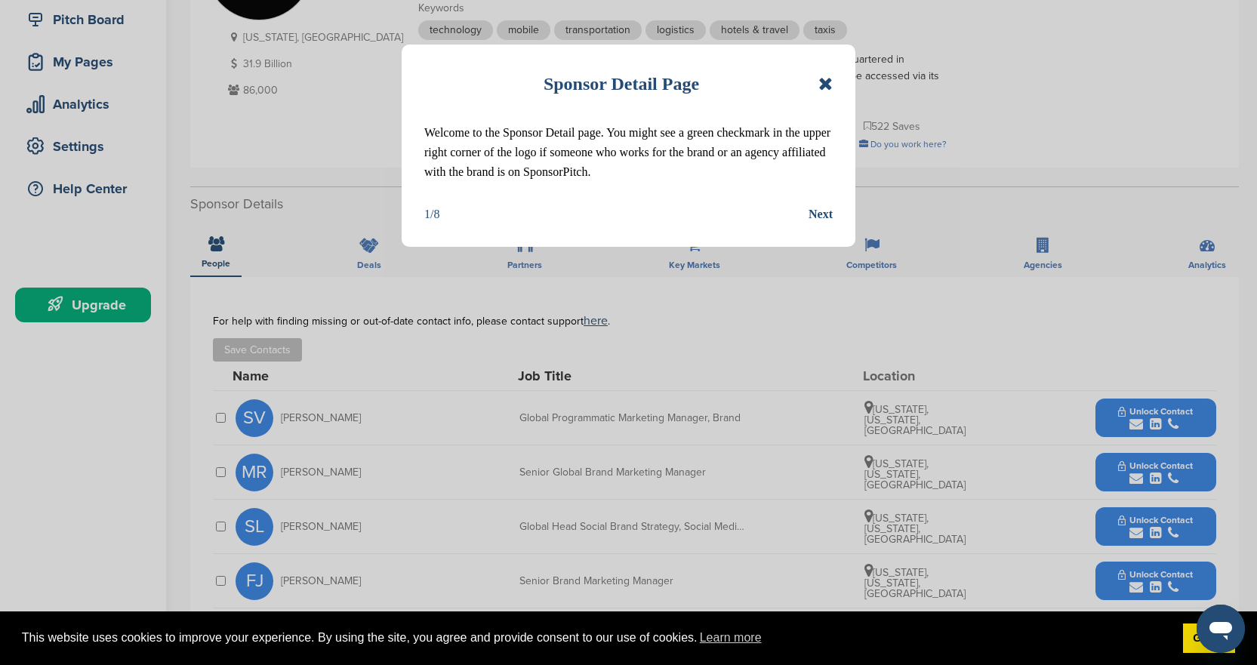
scroll to position [227, 0]
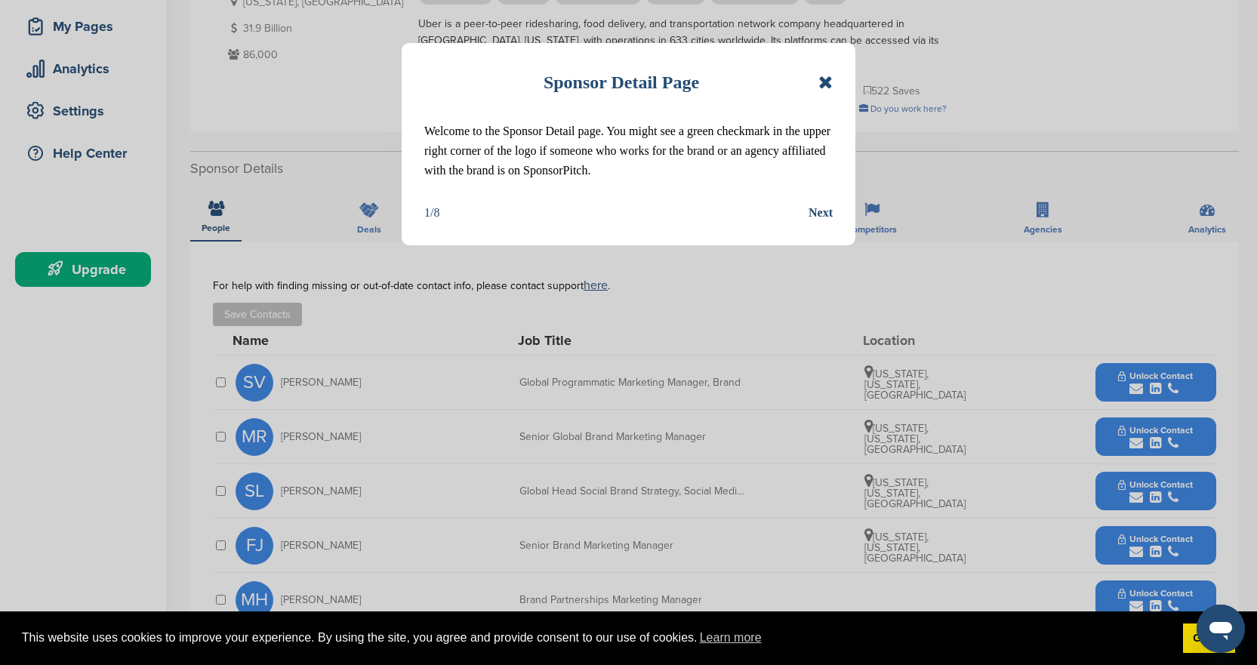
click at [828, 79] on icon at bounding box center [826, 82] width 14 height 18
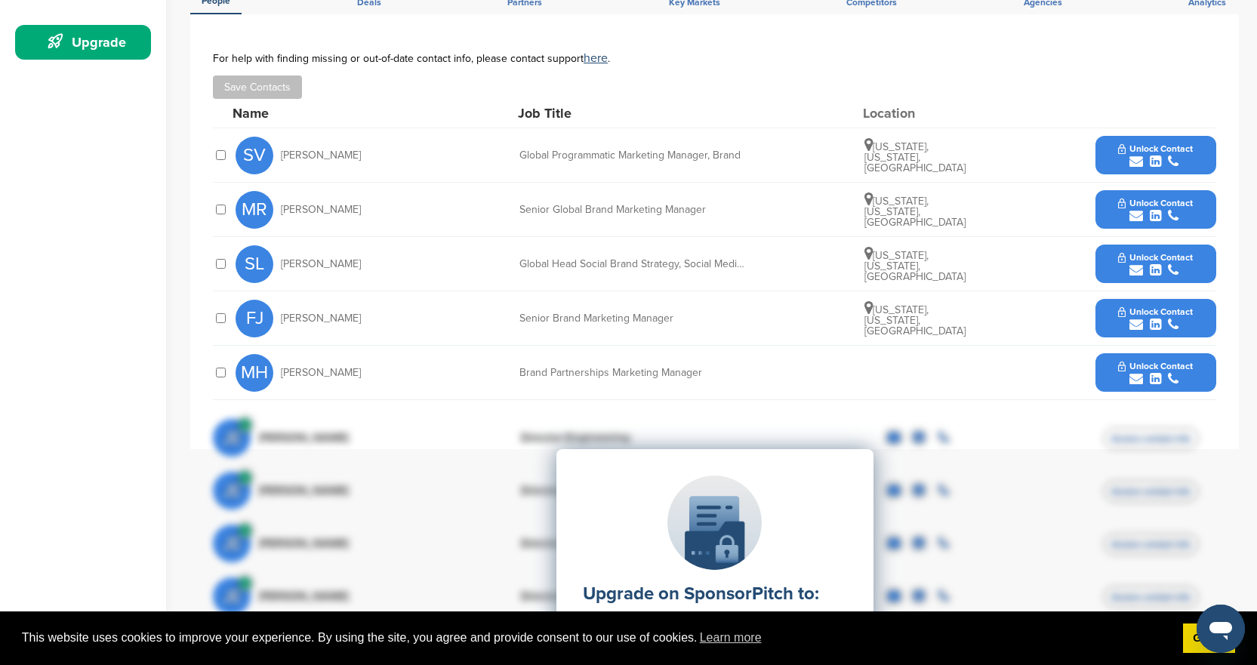
scroll to position [453, 0]
